Goal: Task Accomplishment & Management: Manage account settings

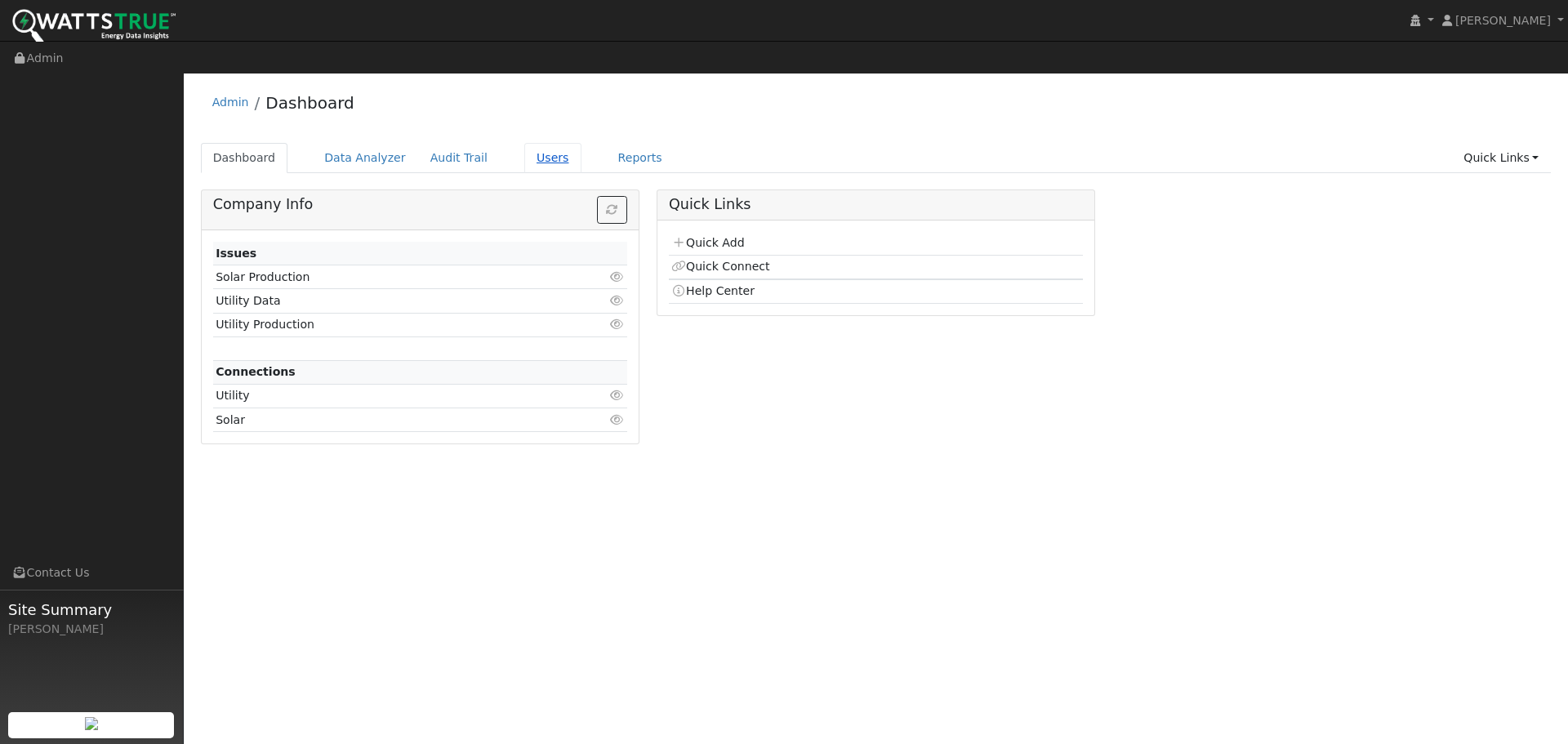
click at [531, 143] on link "Users" at bounding box center [553, 157] width 57 height 30
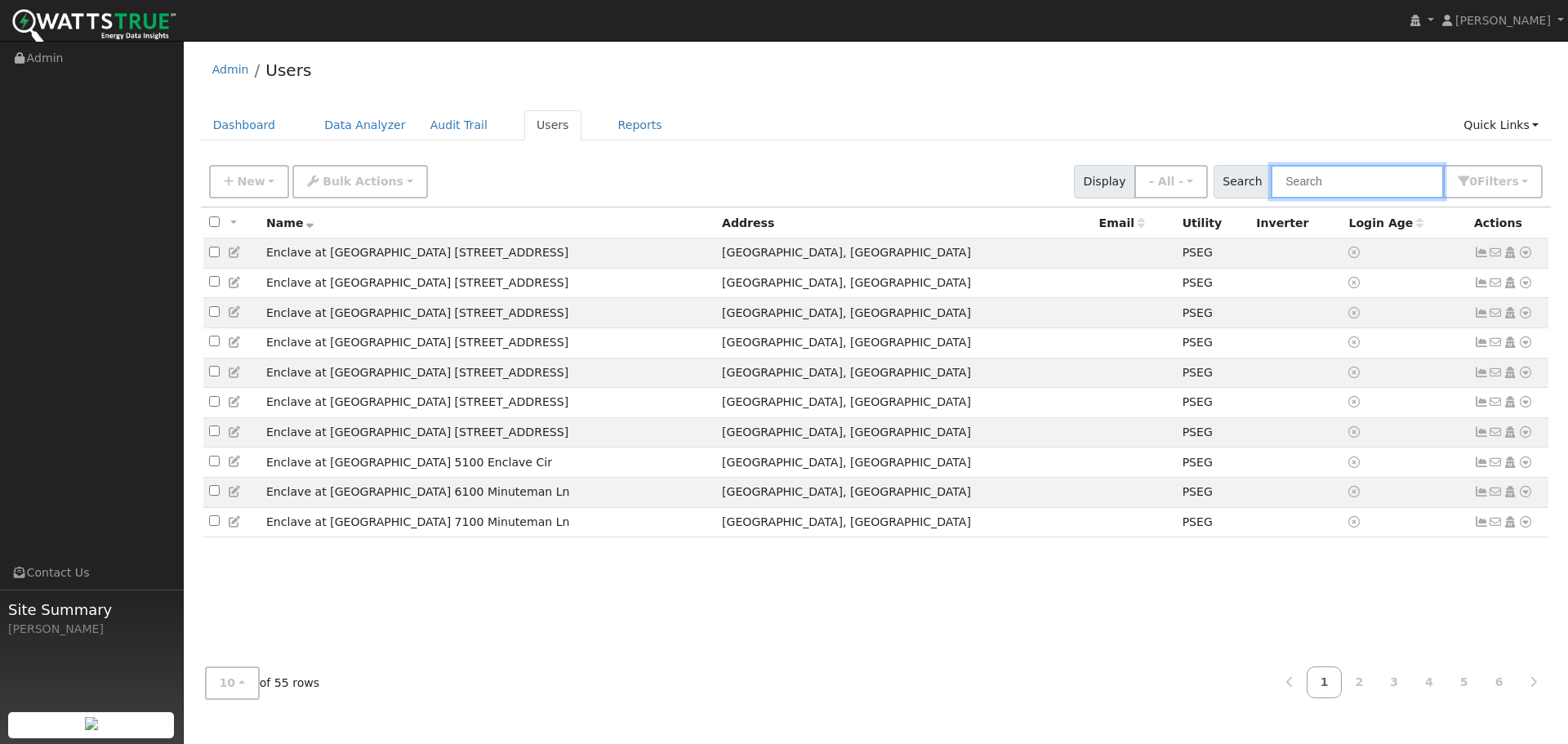
click at [1325, 177] on input "text" at bounding box center [1358, 181] width 174 height 33
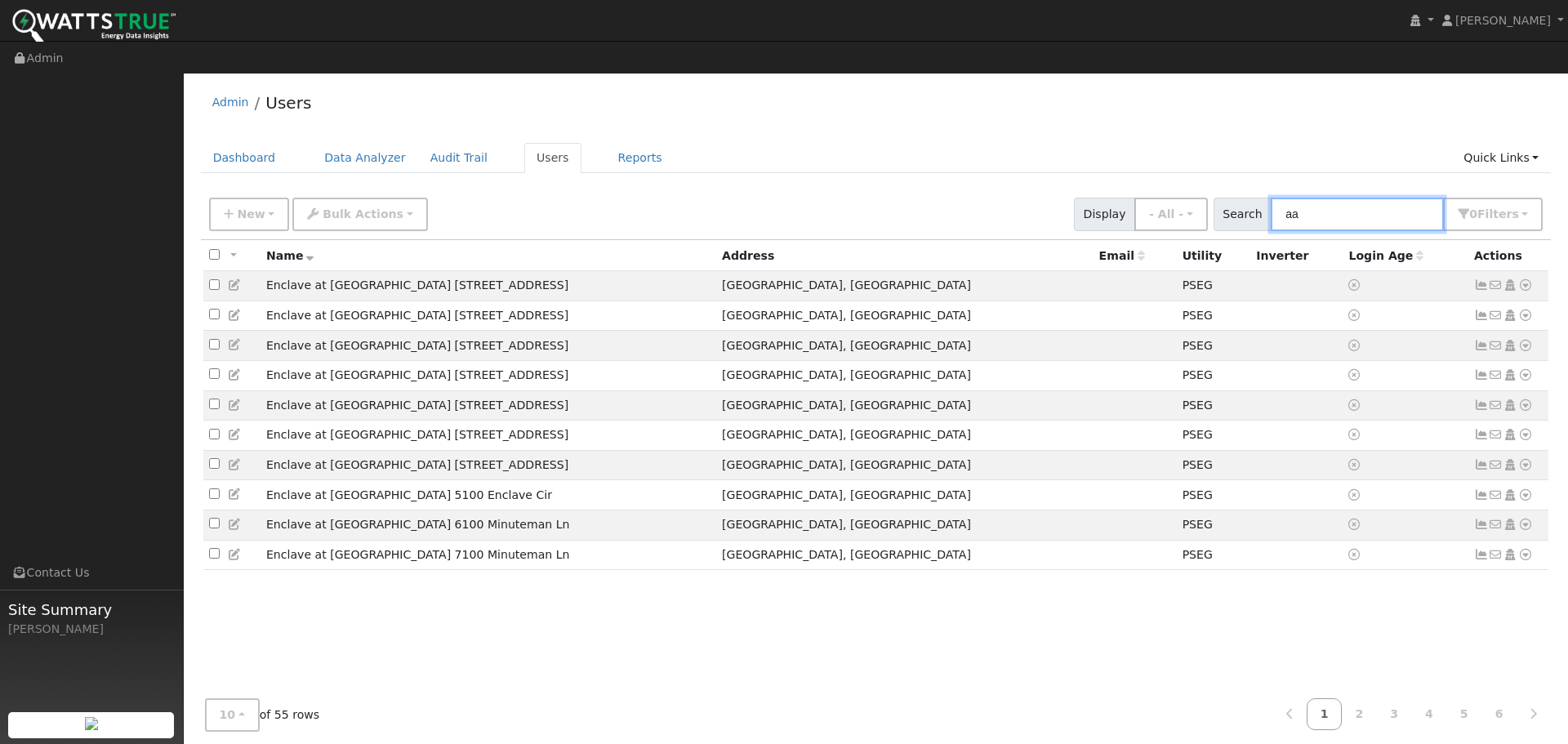
type input "aar"
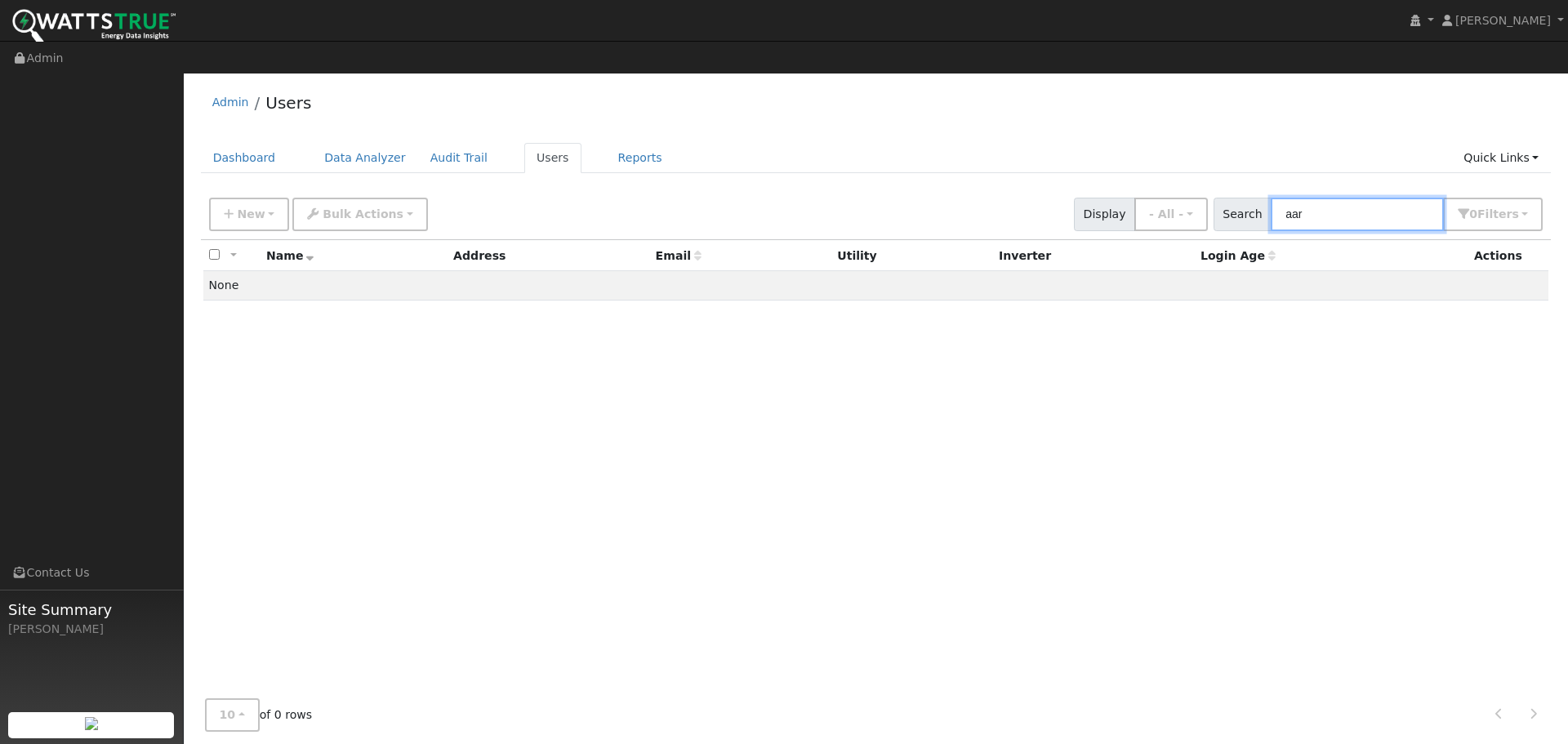
drag, startPoint x: 1339, startPoint y: 188, endPoint x: 1244, endPoint y: 206, distance: 96.7
click at [1244, 206] on div "New Add User Quick Add Quick Connect Quick Convert Lead Bulk Actions Send Email…" at bounding box center [876, 214] width 1351 height 50
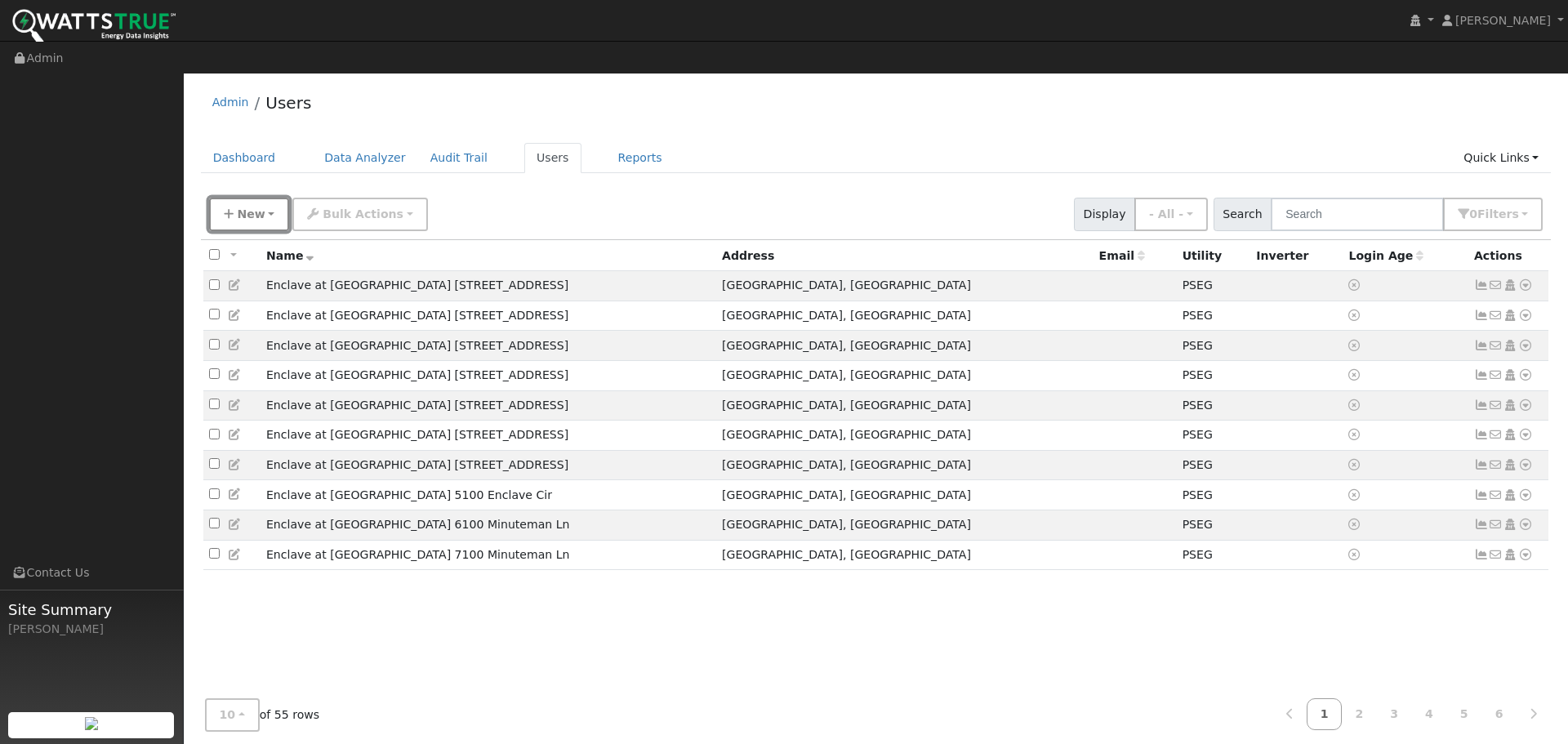
click at [244, 207] on span "New" at bounding box center [250, 213] width 28 height 13
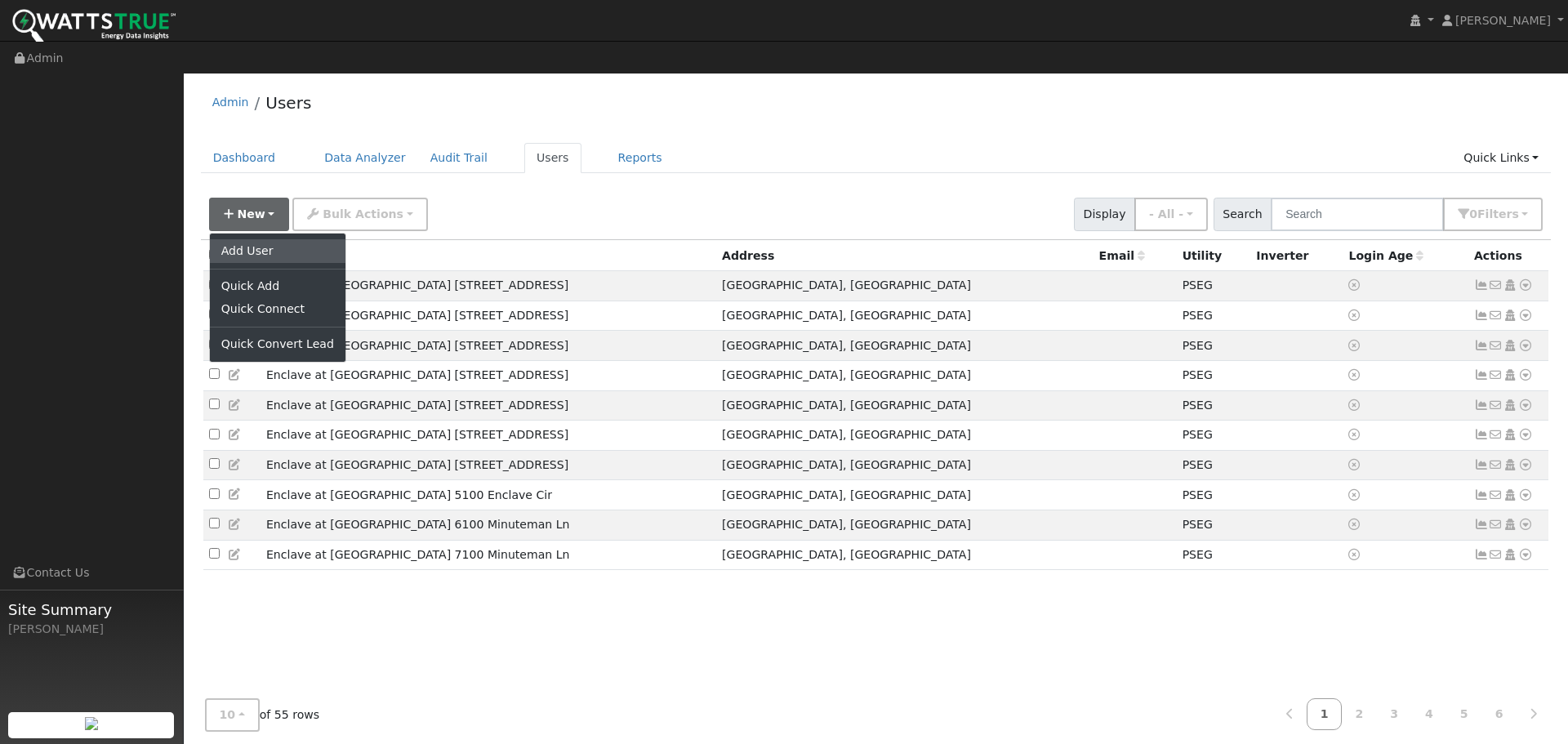
click at [241, 240] on link "Add User" at bounding box center [278, 250] width 136 height 23
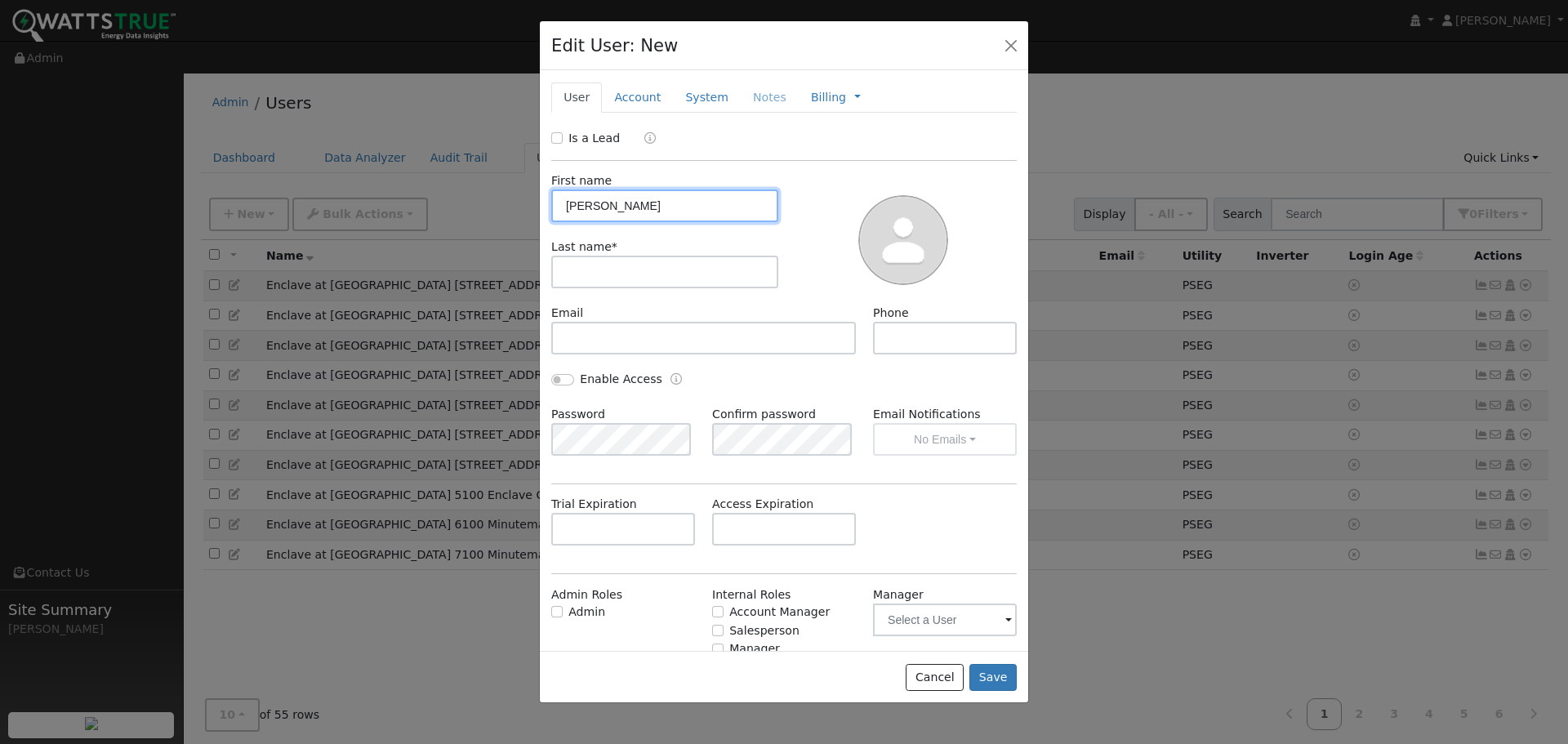
type input "[PERSON_NAME]"
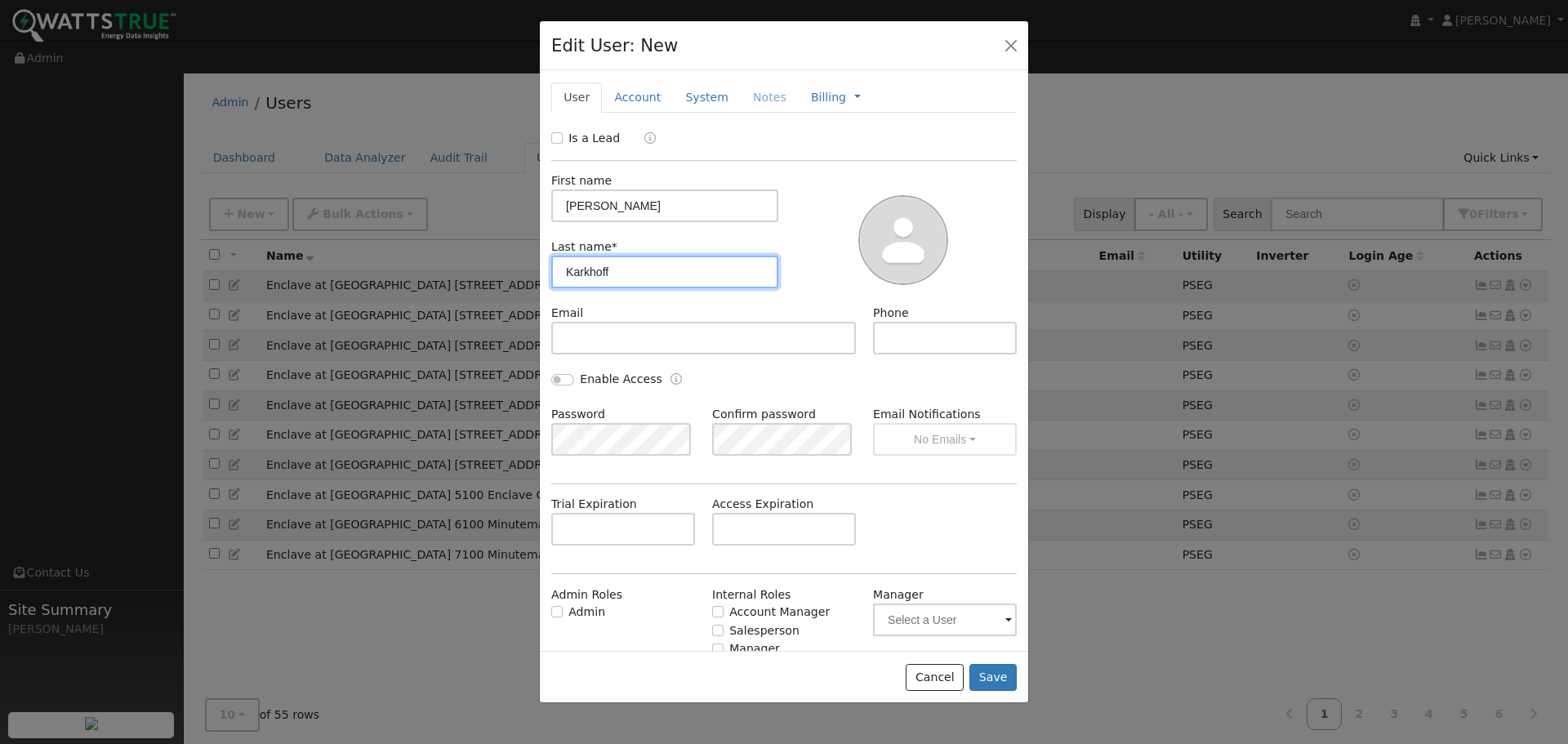
type input "Karkhoff"
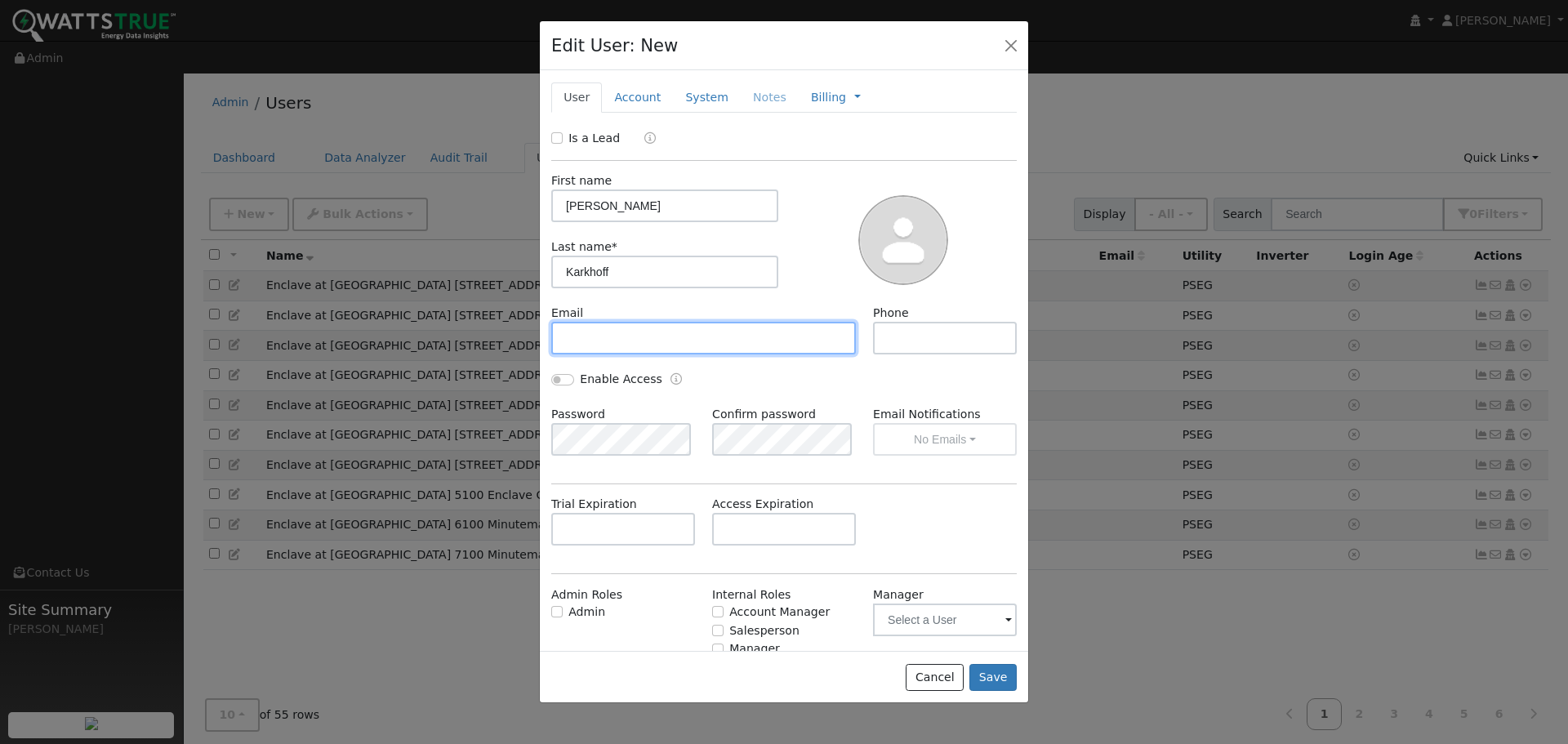
click at [691, 330] on input "text" at bounding box center [704, 338] width 305 height 33
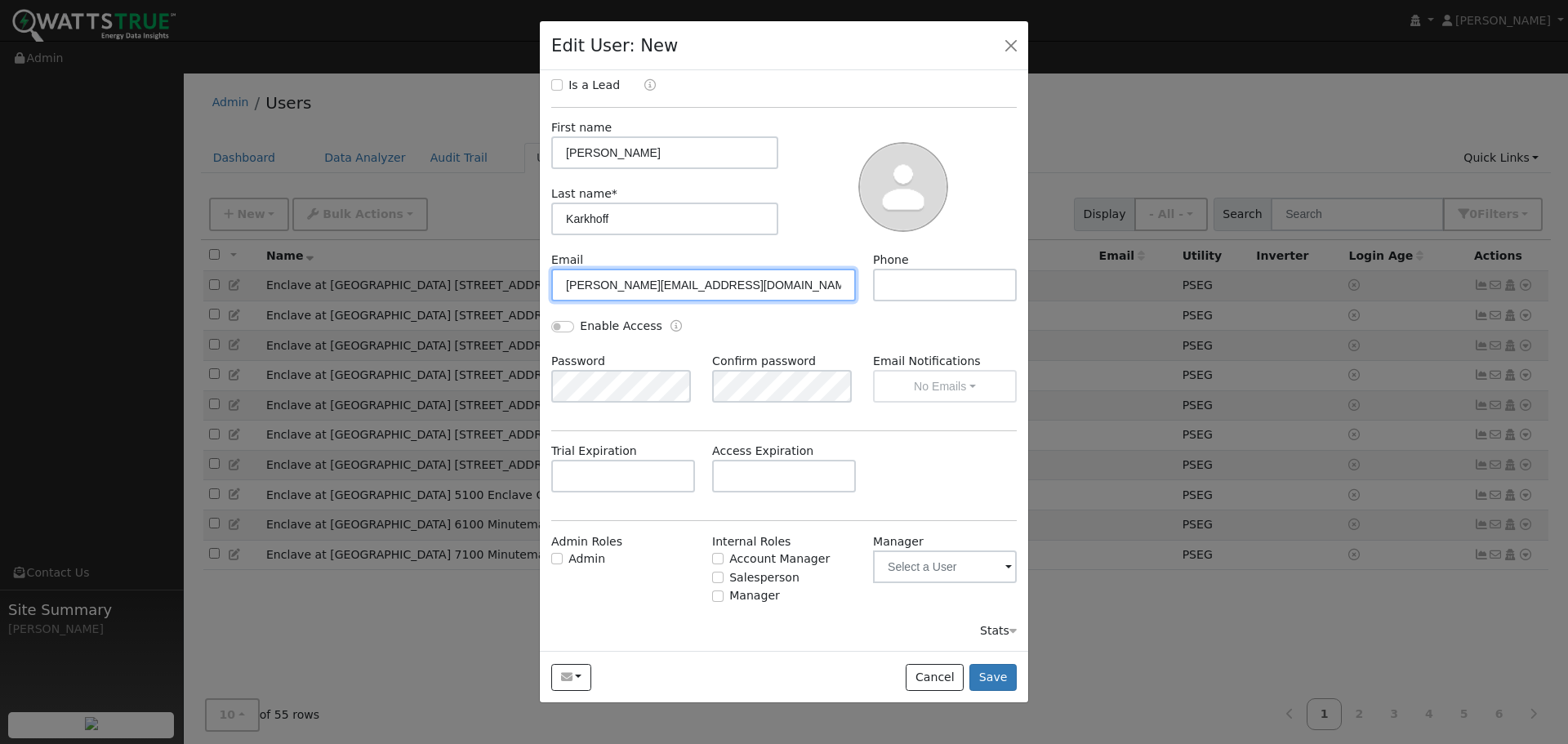
type input "[PERSON_NAME][EMAIL_ADDRESS][DOMAIN_NAME]"
click at [716, 578] on input "Salesperson" at bounding box center [718, 577] width 12 height 12
checkbox input "true"
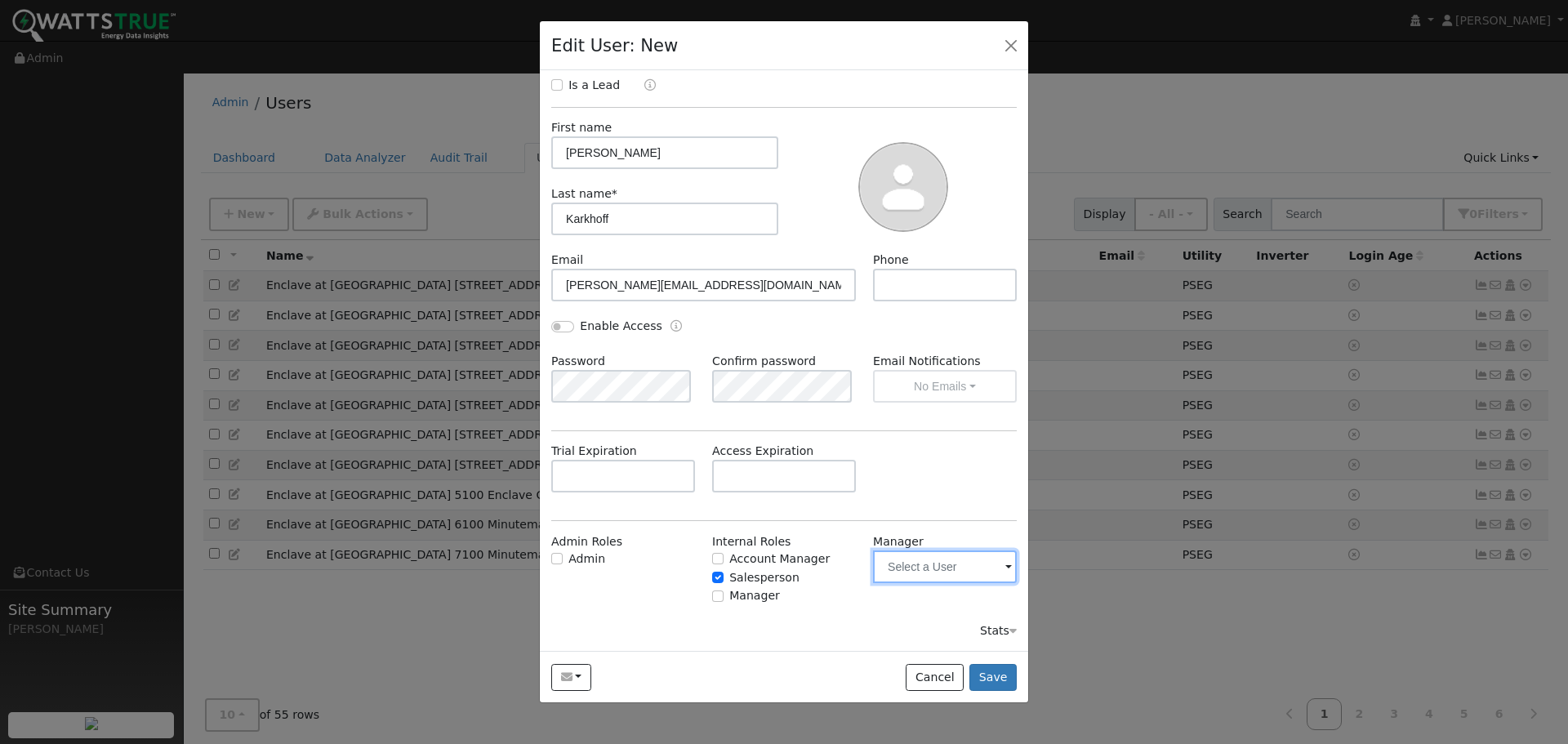
click at [957, 574] on input "text" at bounding box center [945, 567] width 144 height 33
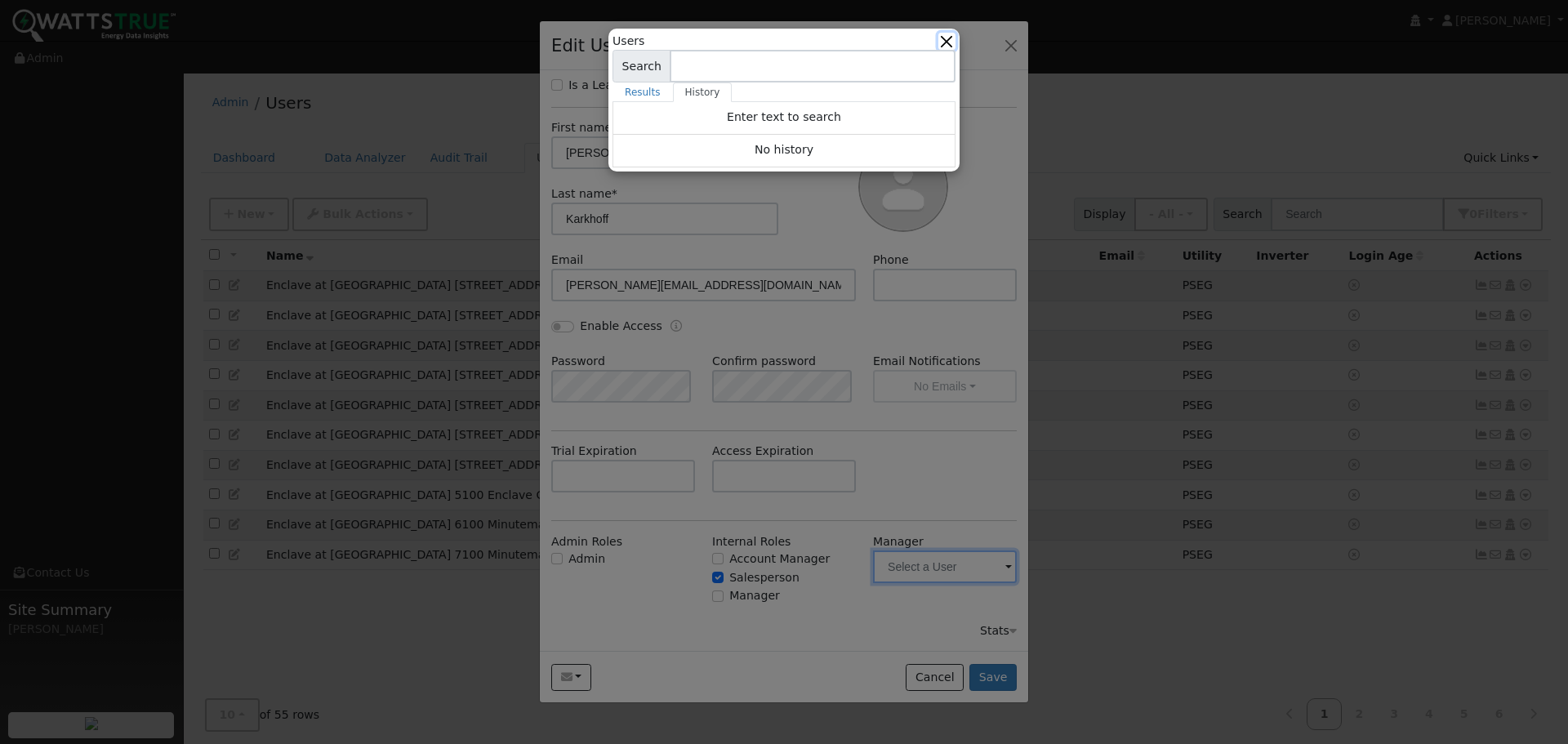
click at [950, 40] on button "button" at bounding box center [947, 41] width 17 height 17
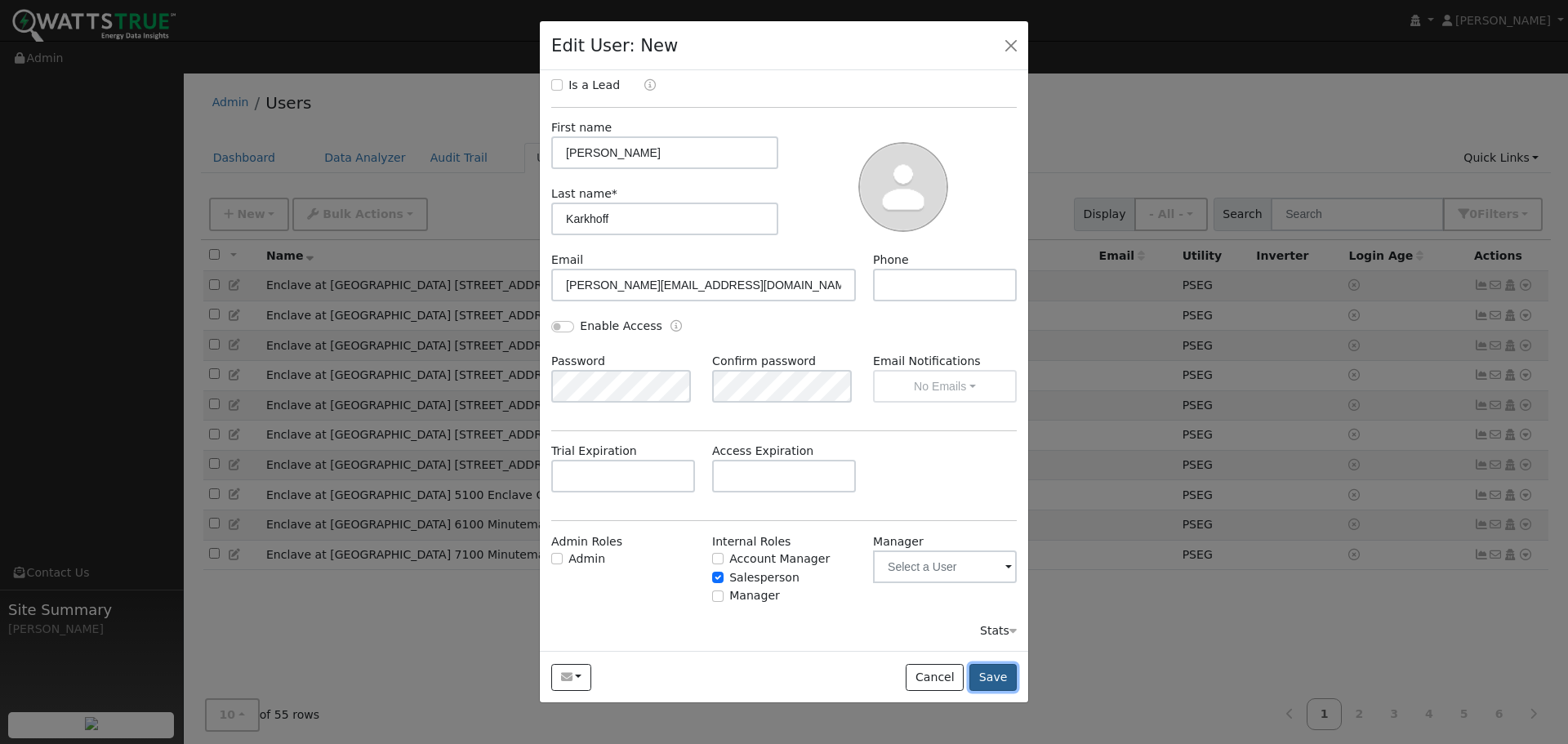
click at [997, 680] on button "Save" at bounding box center [993, 677] width 47 height 28
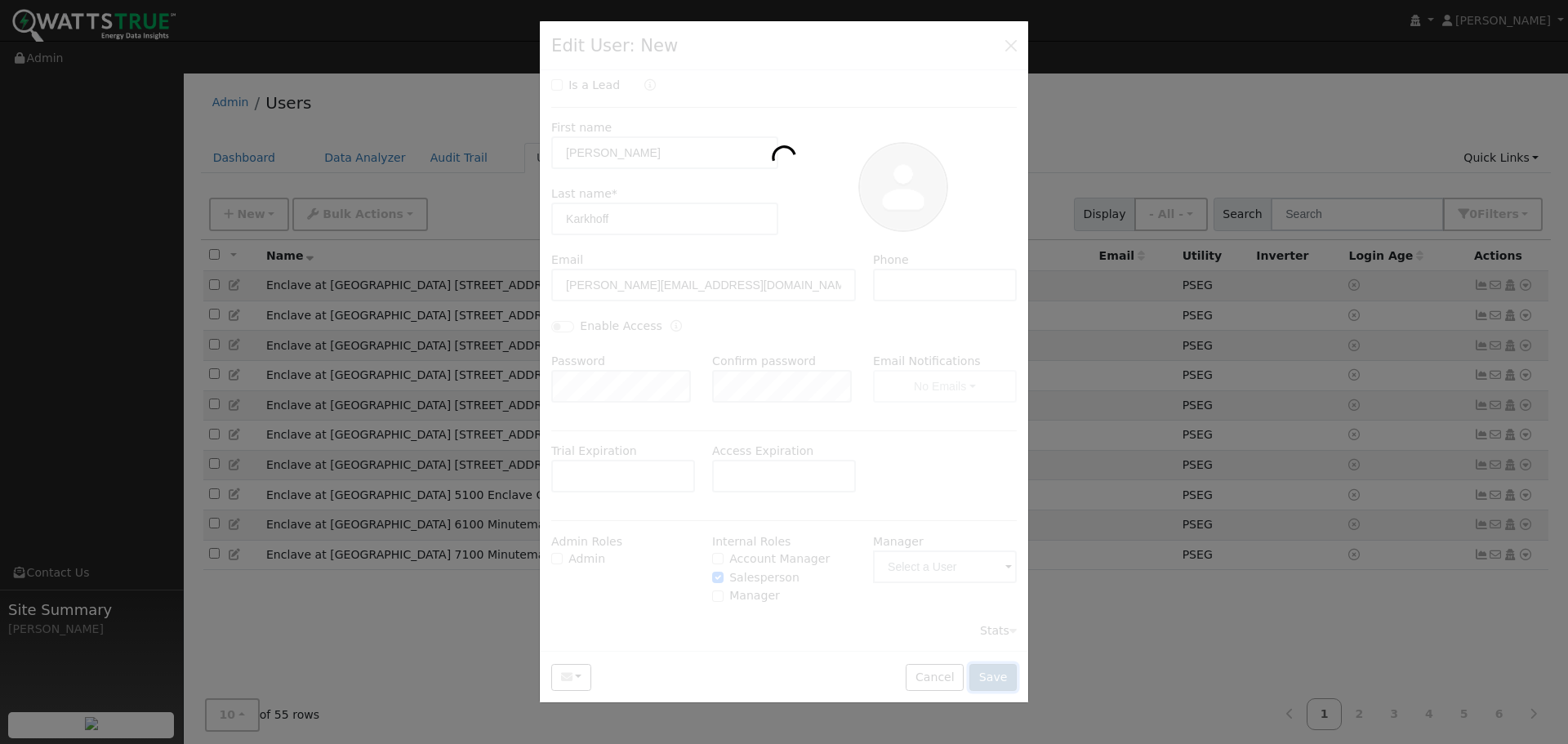
scroll to position [0, 0]
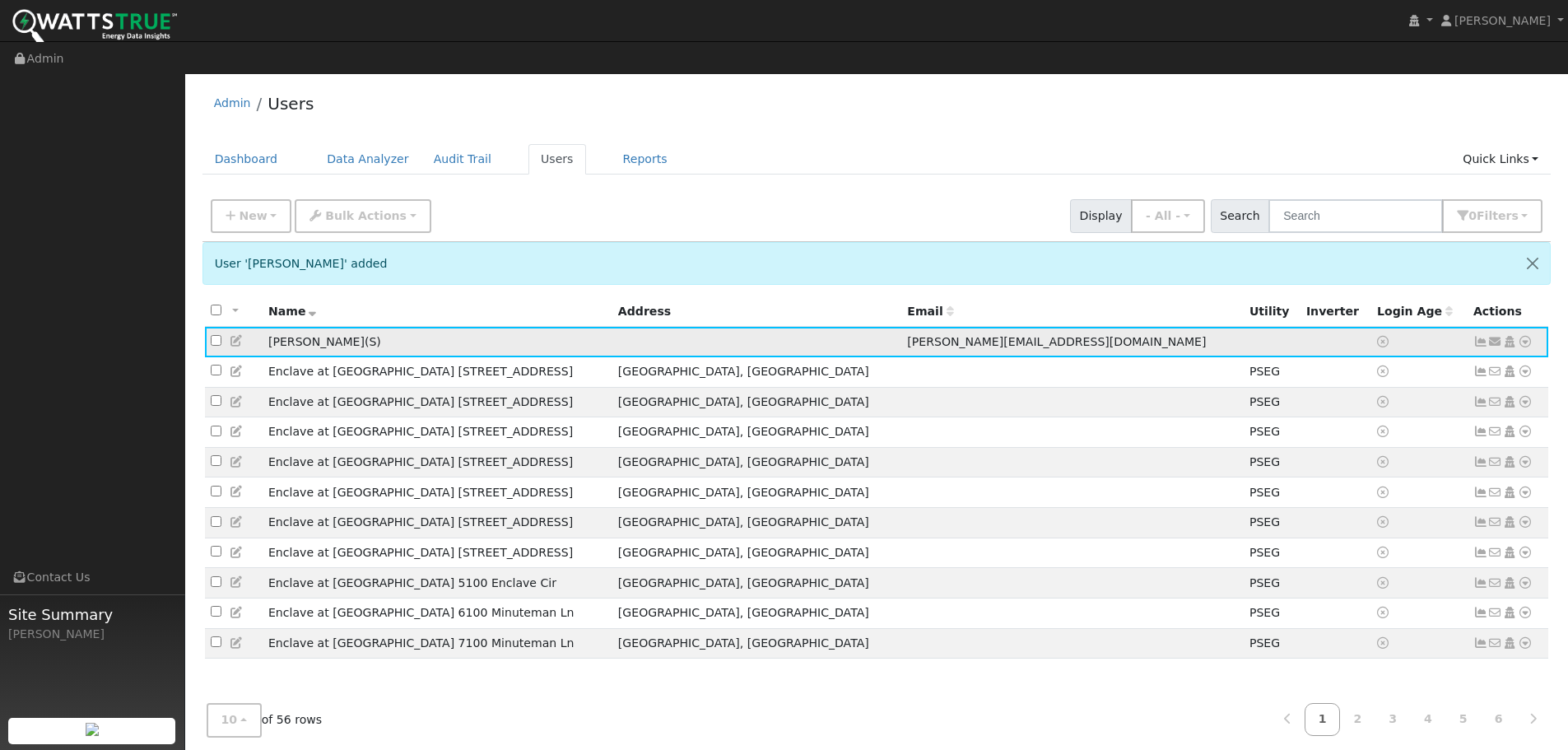
click at [1496, 336] on icon at bounding box center [1495, 342] width 15 height 12
click at [1442, 359] on link "Send Email..." at bounding box center [1444, 370] width 115 height 23
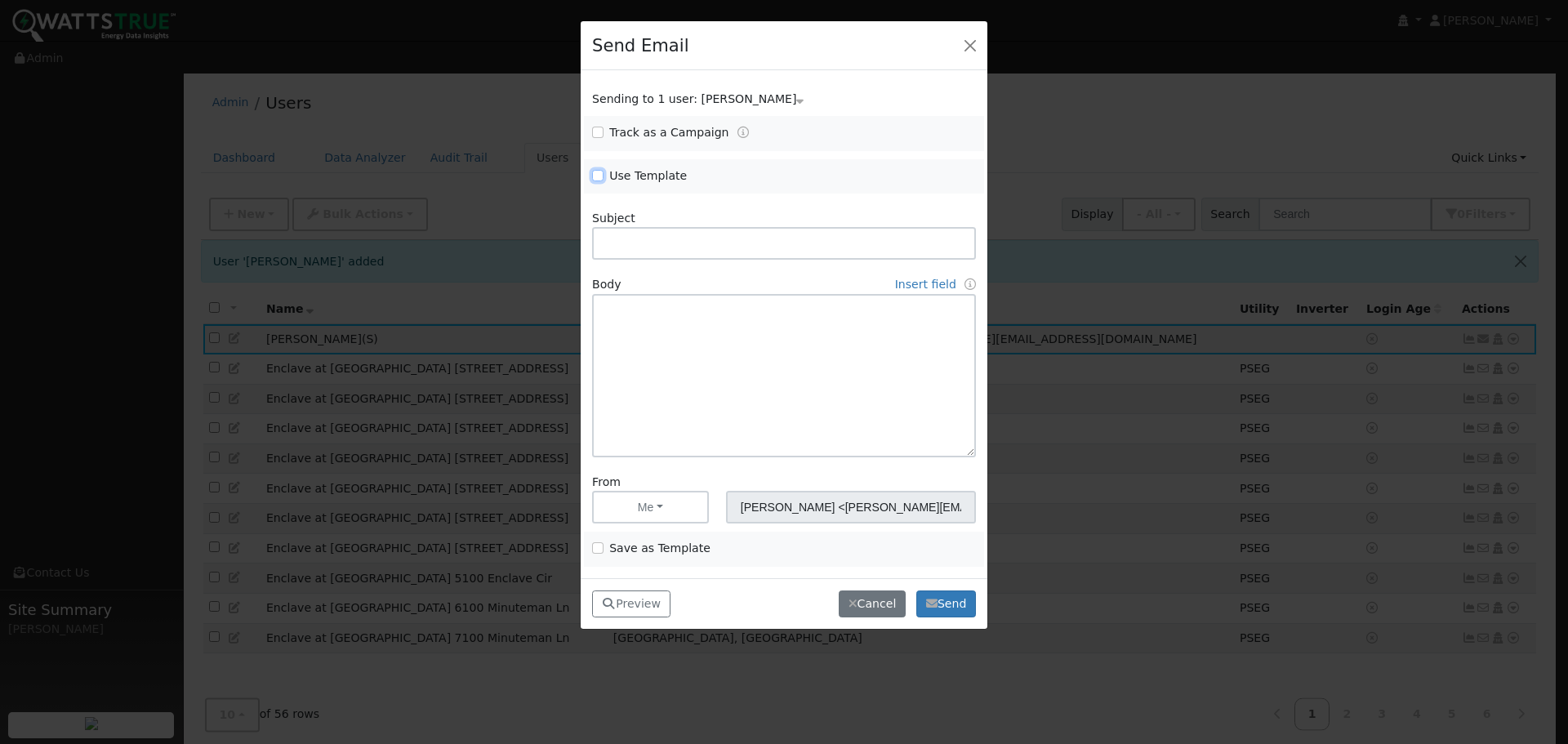
click at [602, 176] on input "Use Template" at bounding box center [598, 175] width 12 height 12
checkbox input "true"
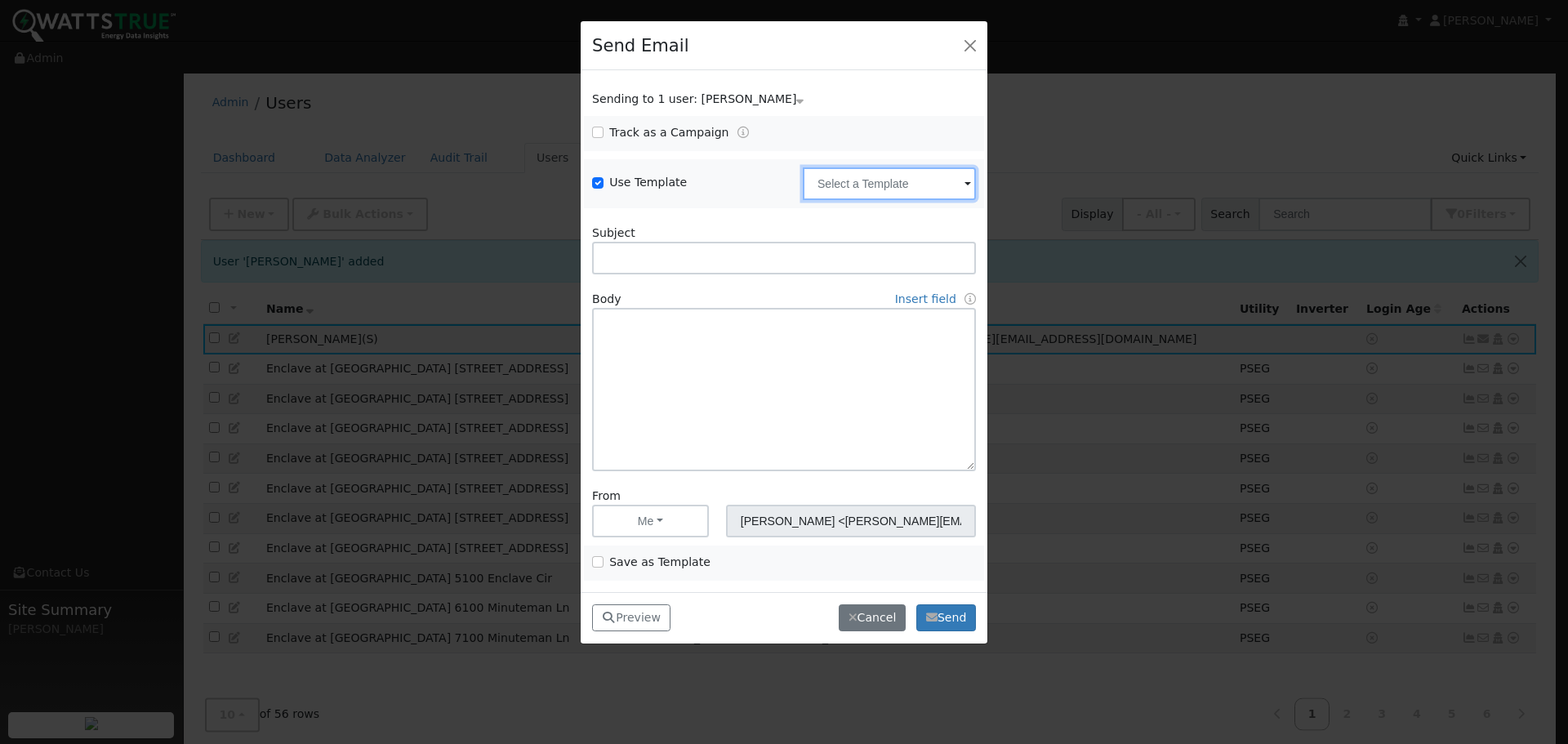
click at [939, 190] on input "text" at bounding box center [890, 184] width 174 height 33
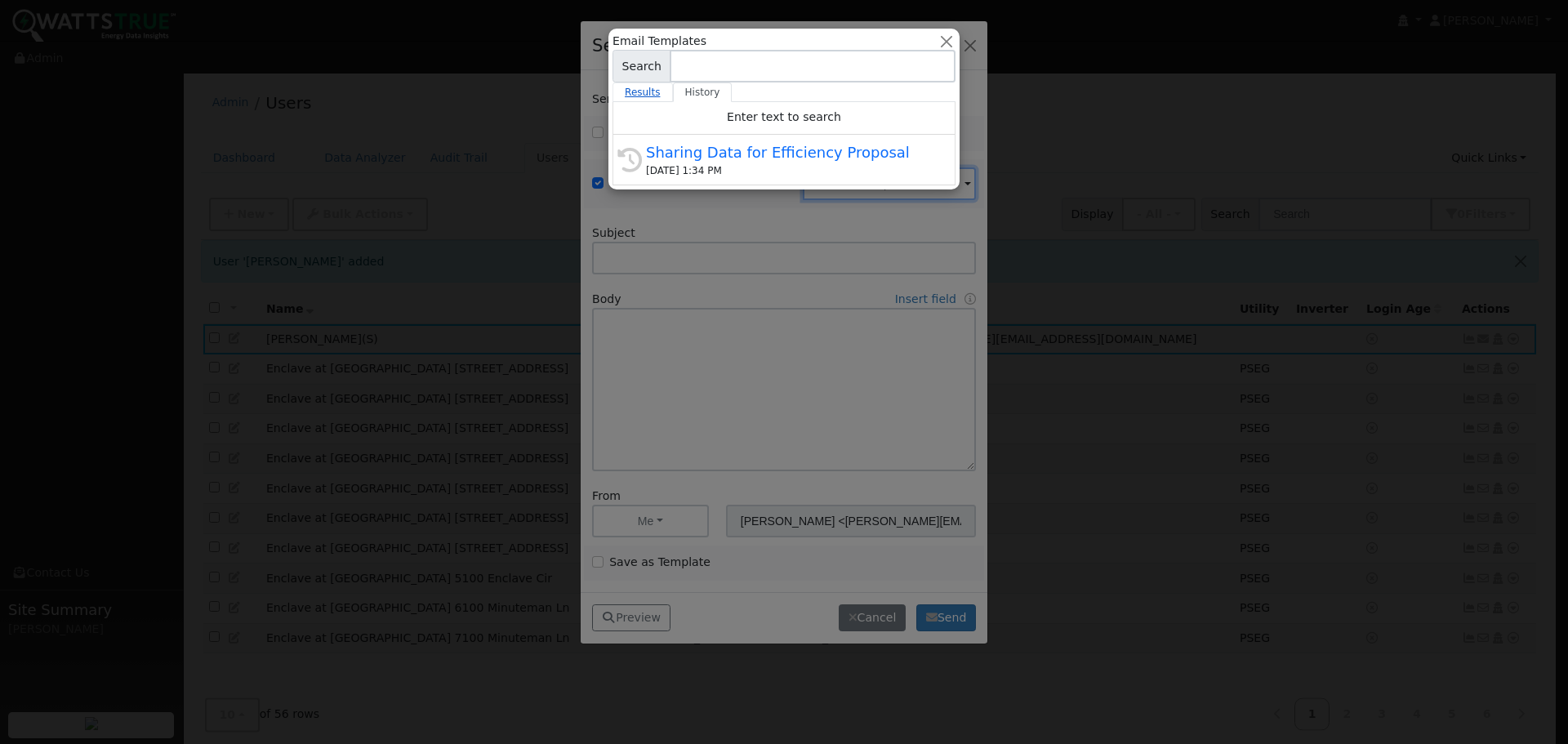
click at [626, 90] on link "Results" at bounding box center [642, 92] width 61 height 20
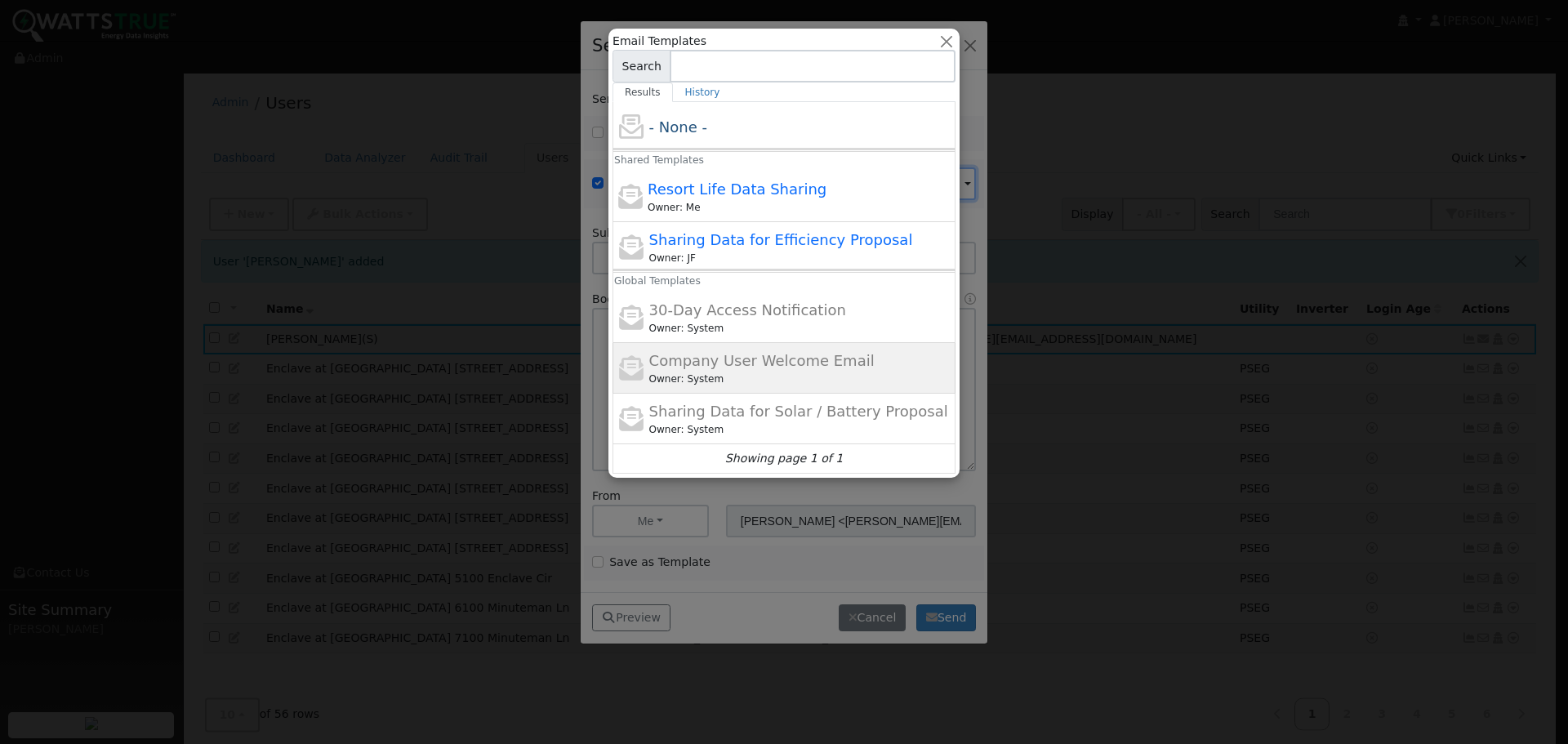
click at [778, 360] on span "Company User Welcome Email" at bounding box center [761, 360] width 225 height 17
type input "Company User Welcome Email"
type input "{product_name} Program Access"
type textarea "Hi {user_fname}, You now have access to {product_name}®. This tool helps you be…"
type input "WattsTrue <[EMAIL_ADDRESS][DOMAIN_NAME]>"
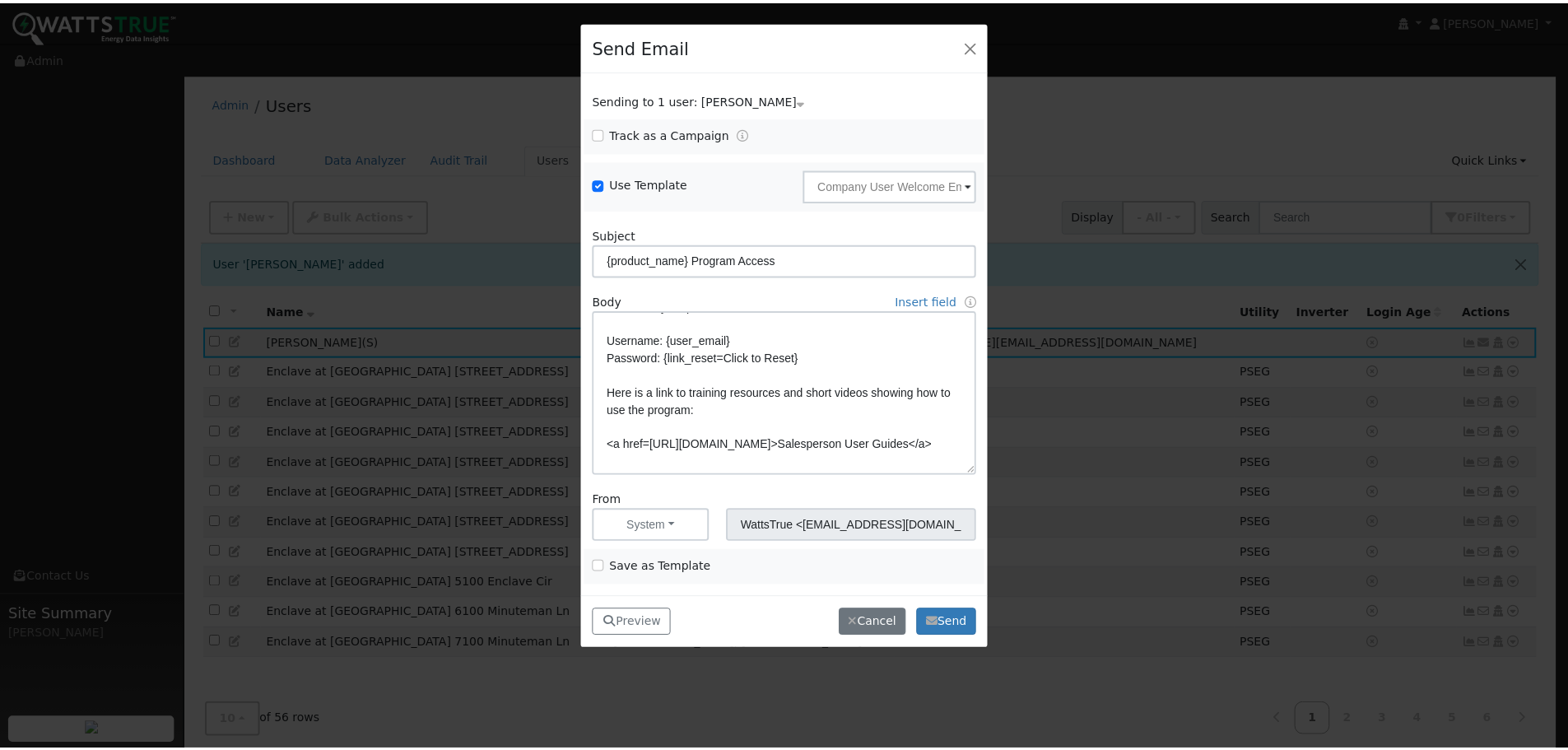
scroll to position [165, 0]
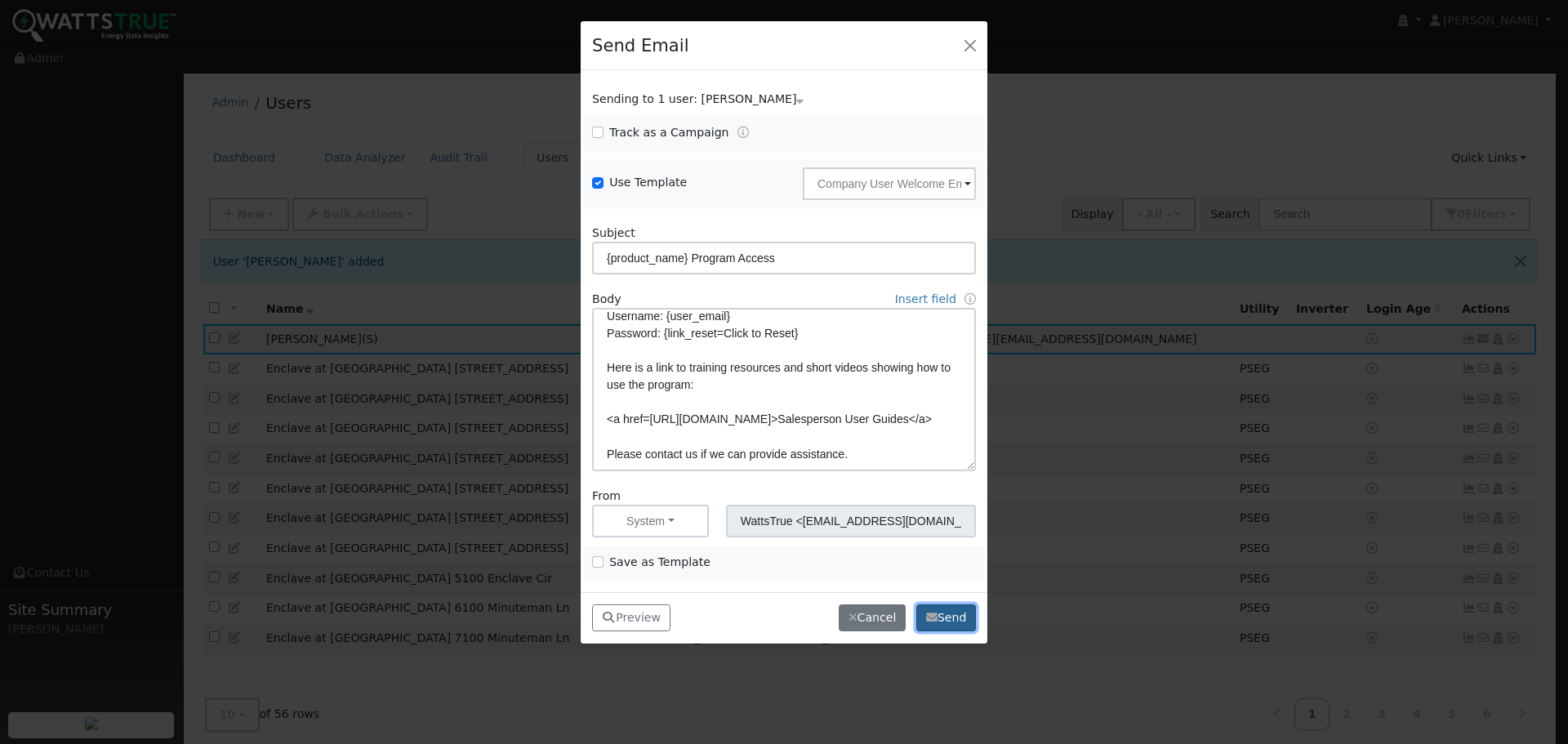
click at [942, 616] on button "Send" at bounding box center [947, 617] width 60 height 28
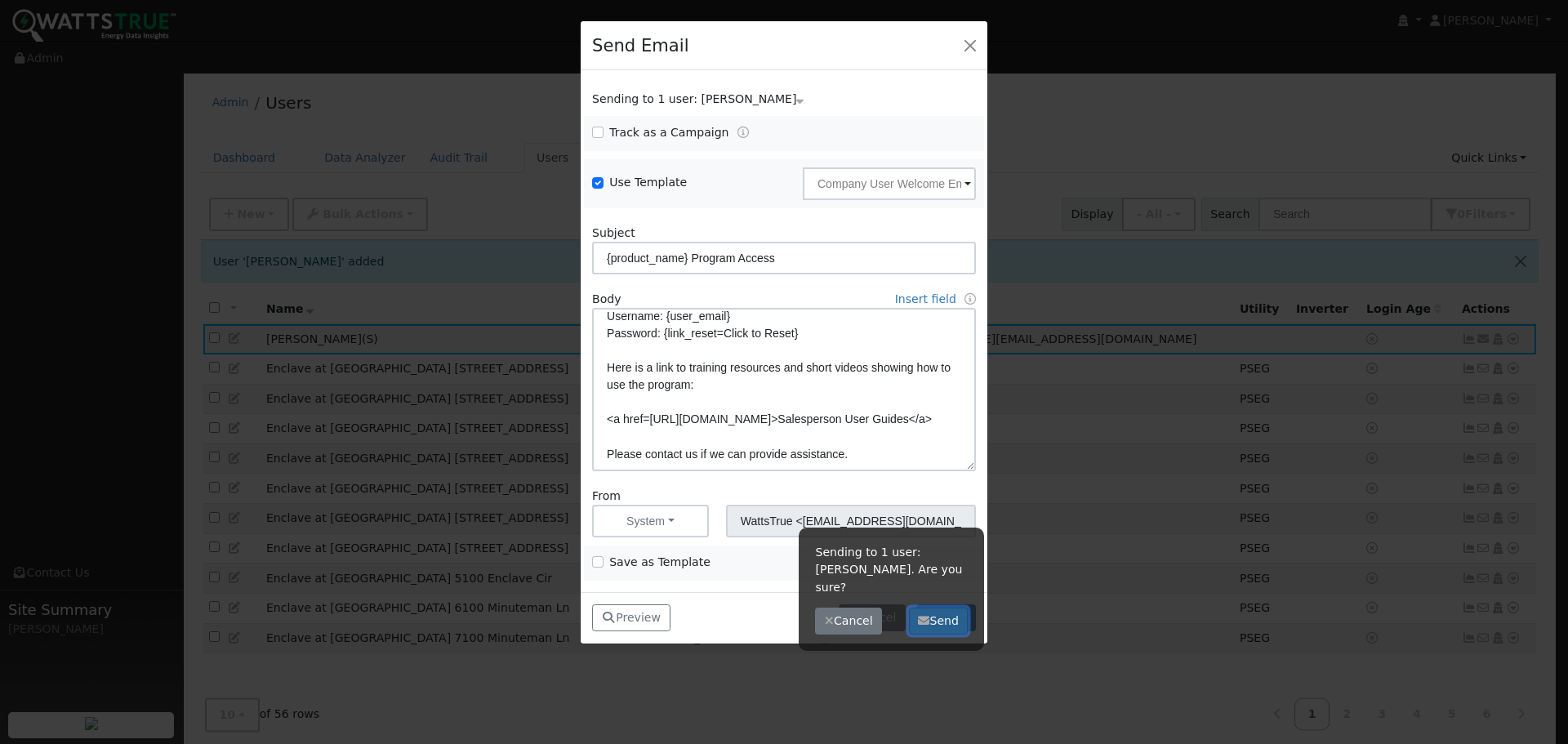
click at [939, 607] on button "Send" at bounding box center [939, 621] width 60 height 28
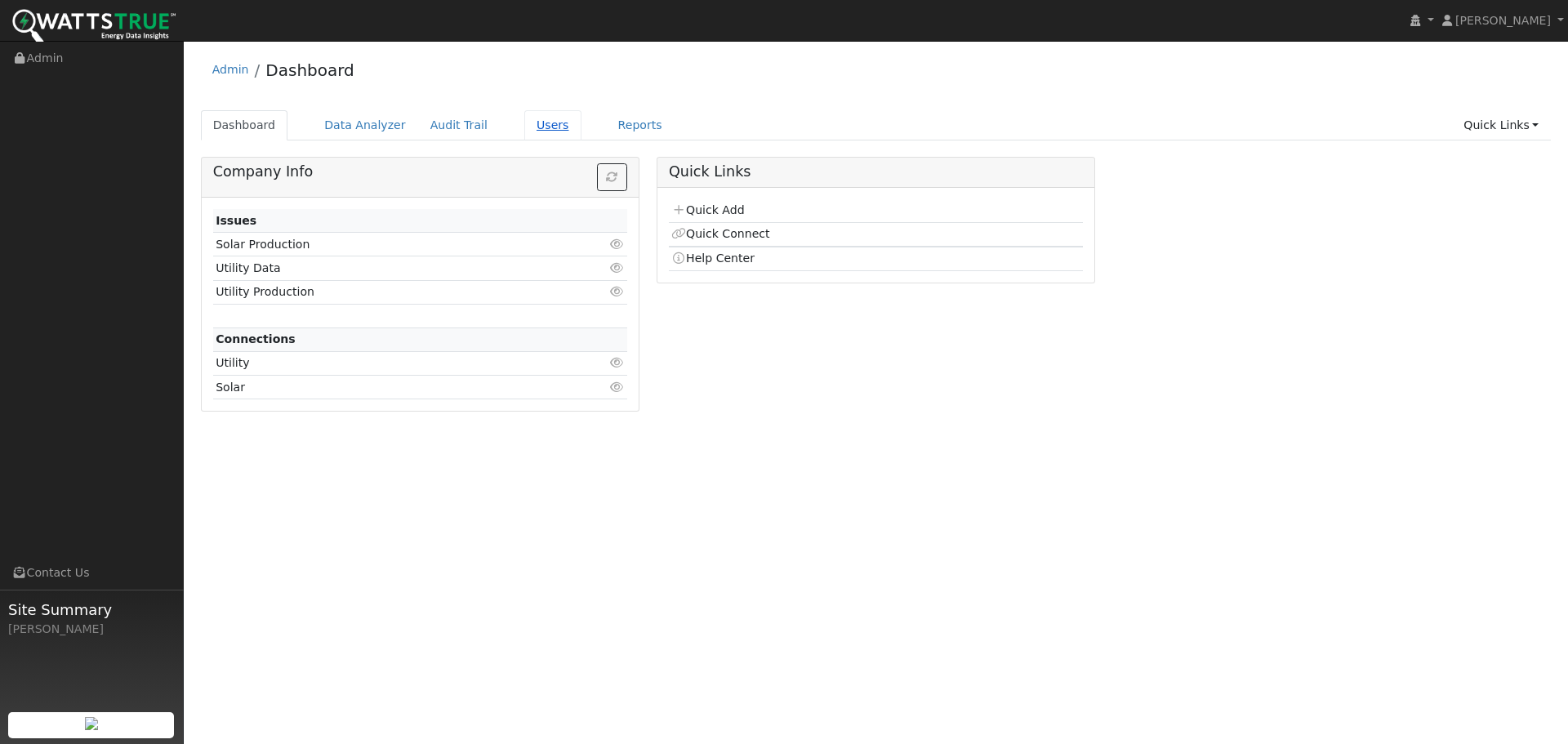
click at [529, 122] on link "Users" at bounding box center [553, 125] width 57 height 30
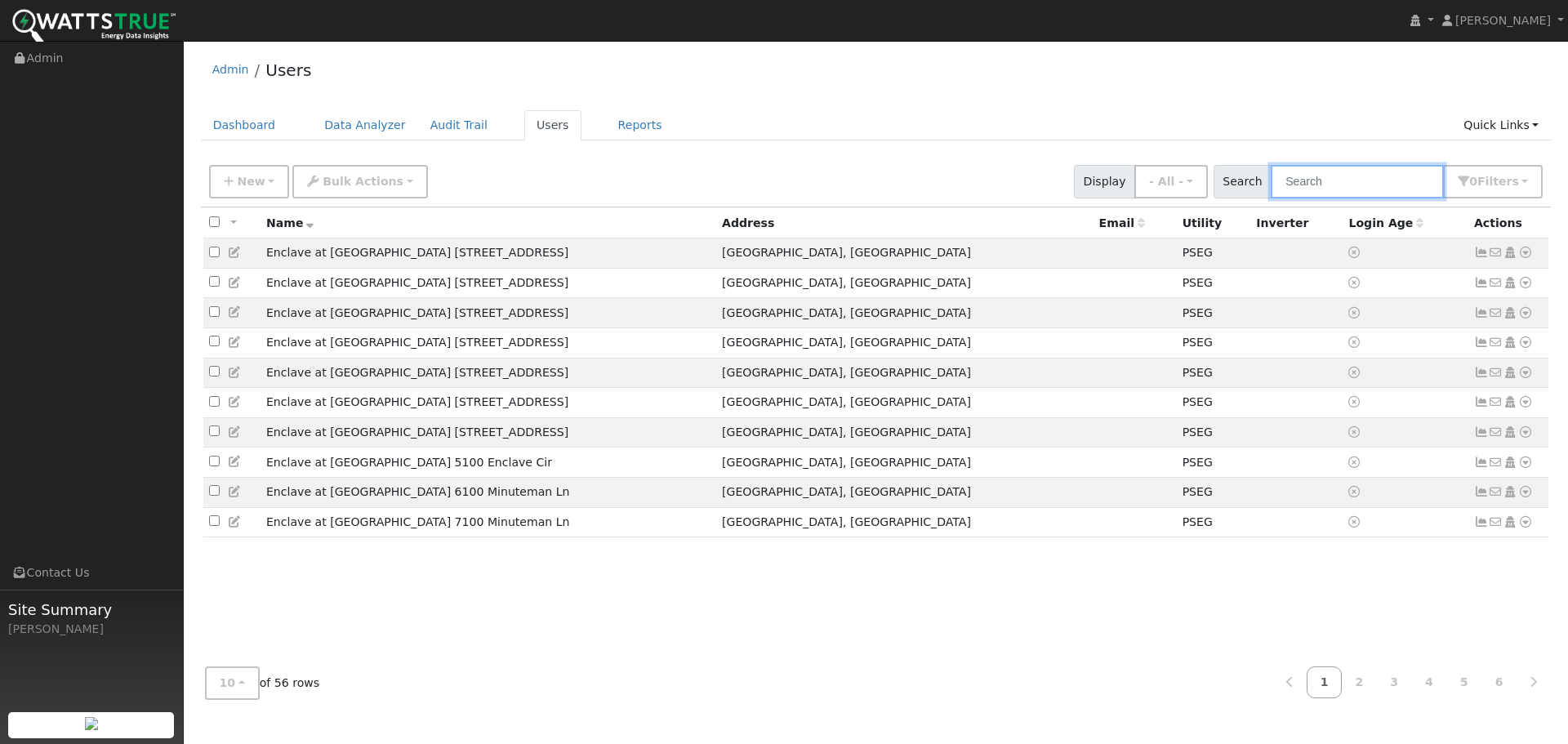
click at [1393, 186] on input "text" at bounding box center [1358, 181] width 174 height 33
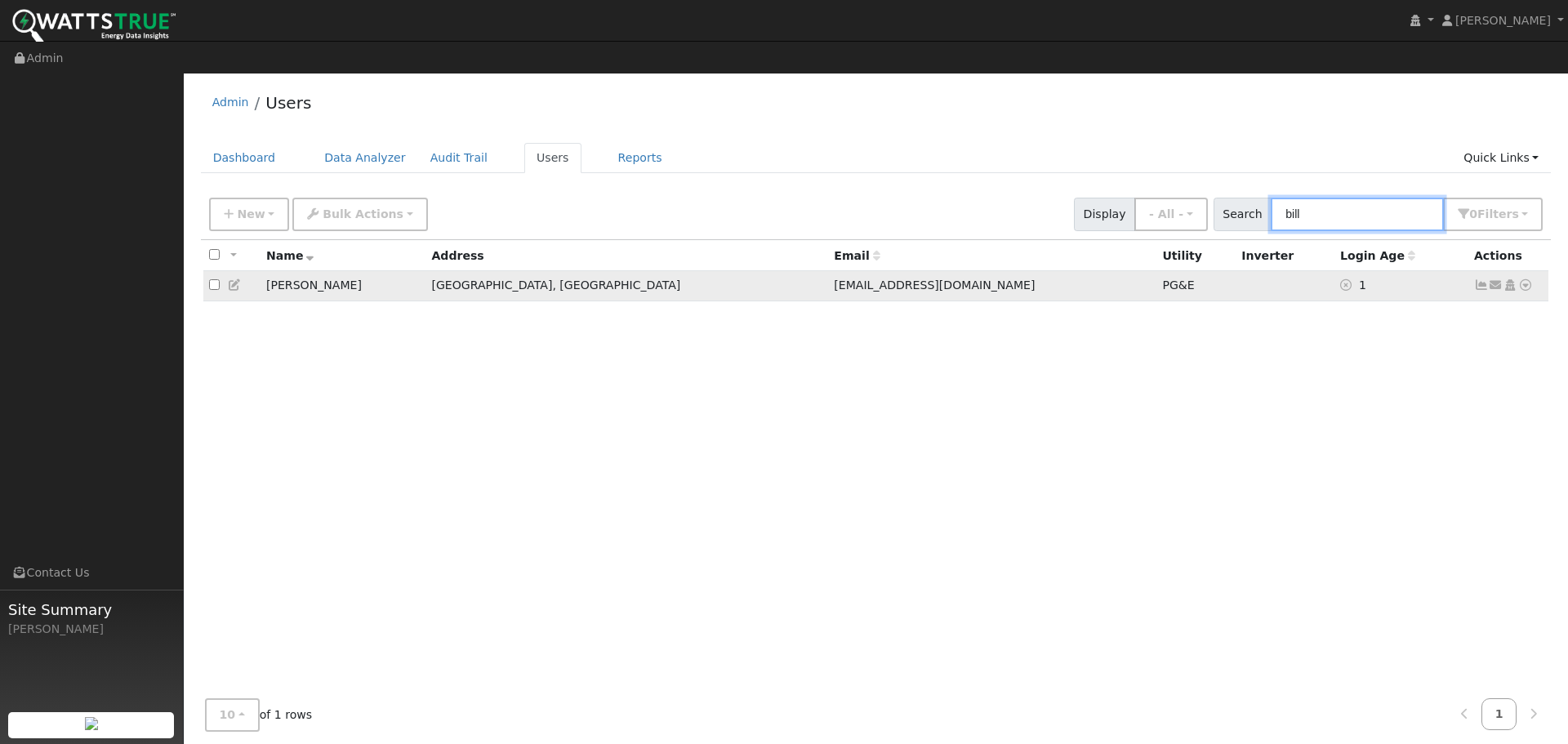
type input "bill"
click at [1484, 279] on icon at bounding box center [1481, 285] width 14 height 12
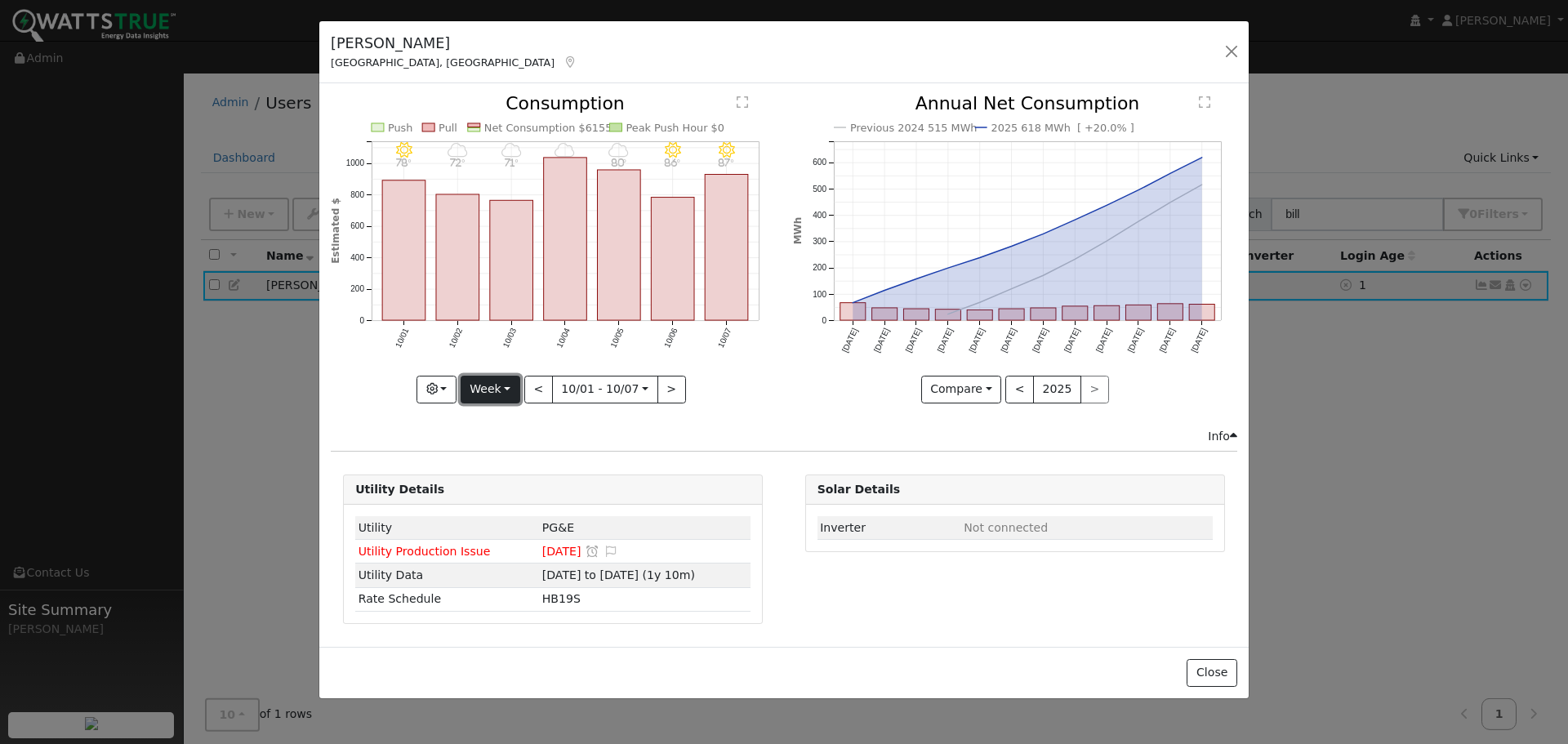
click at [511, 384] on button "Week" at bounding box center [490, 390] width 60 height 28
click at [504, 488] on link "Year" at bounding box center [518, 491] width 114 height 23
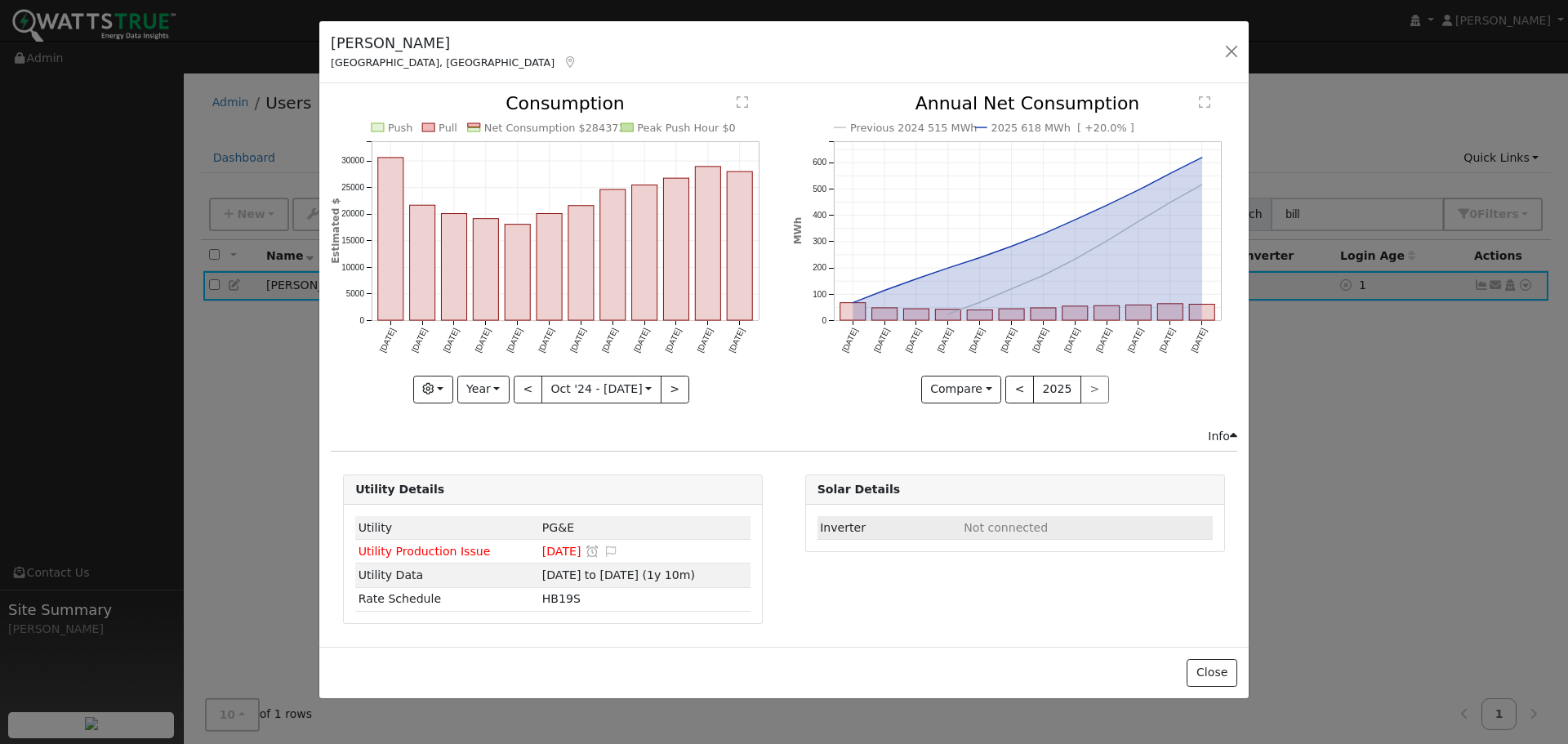
click at [985, 532] on span "Not connected" at bounding box center [1006, 527] width 84 height 13
click at [524, 388] on button "<" at bounding box center [528, 390] width 29 height 28
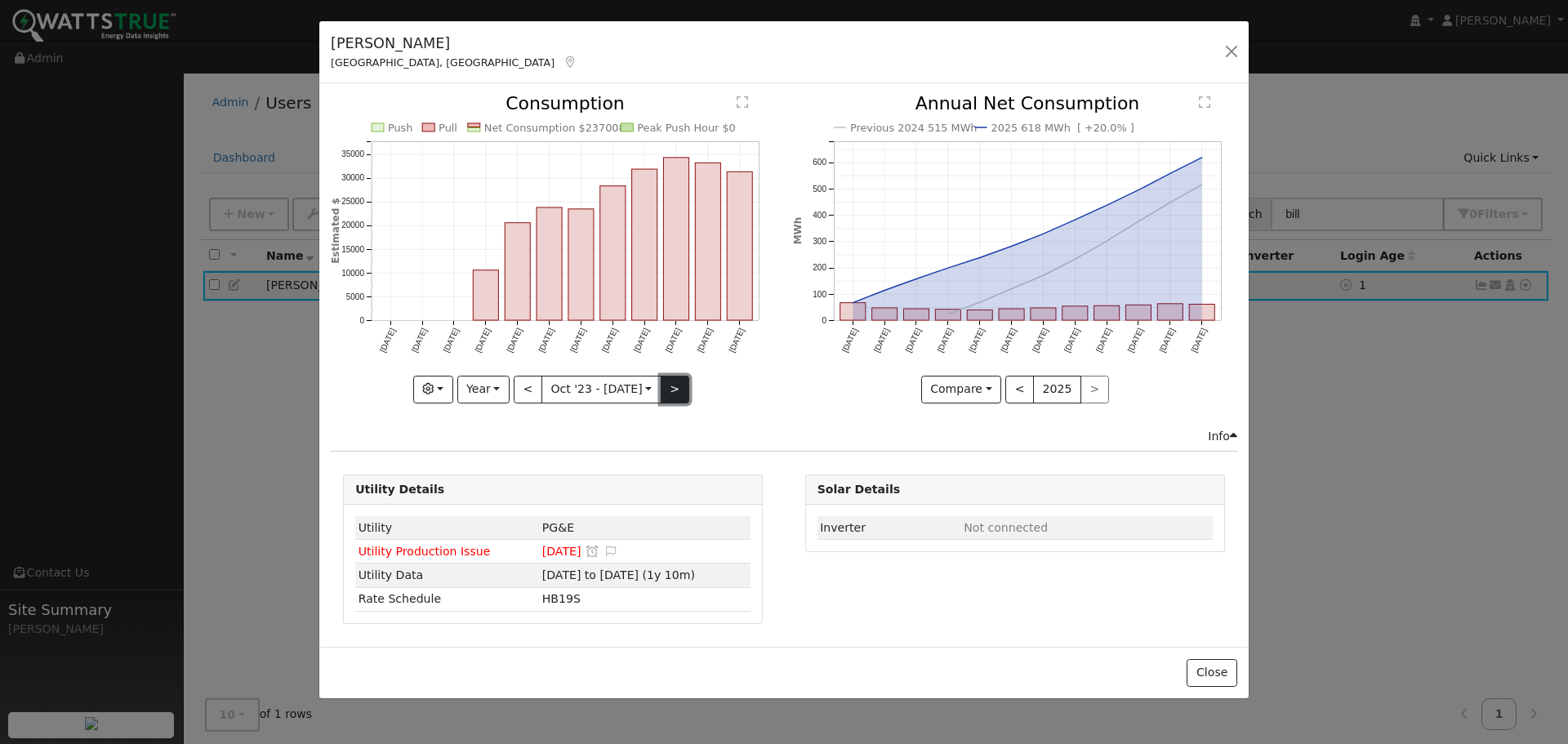
click at [673, 392] on button ">" at bounding box center [675, 390] width 29 height 28
type input "2024-10-01"
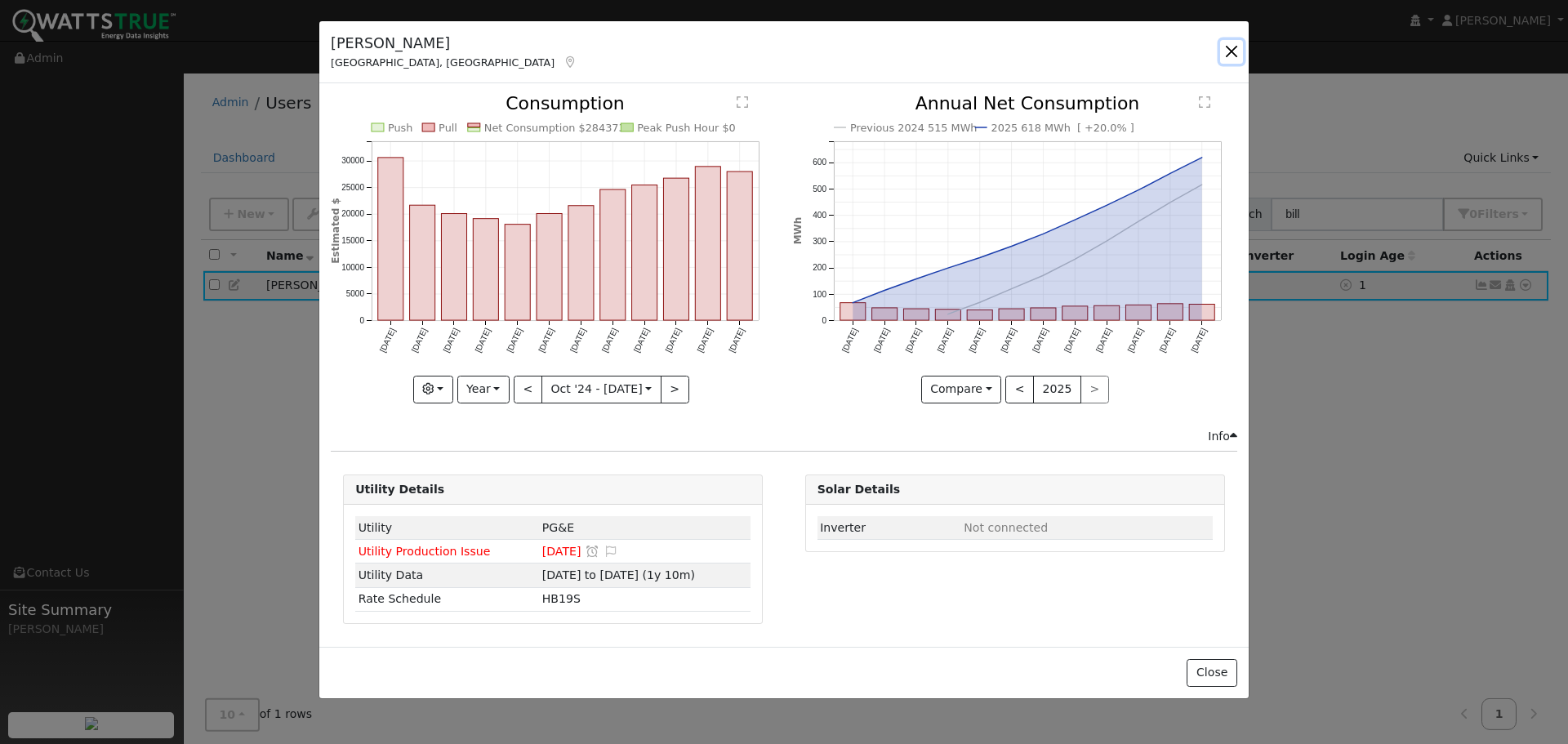
click at [1238, 53] on button "button" at bounding box center [1232, 51] width 23 height 23
